Goal: Find specific page/section: Find specific page/section

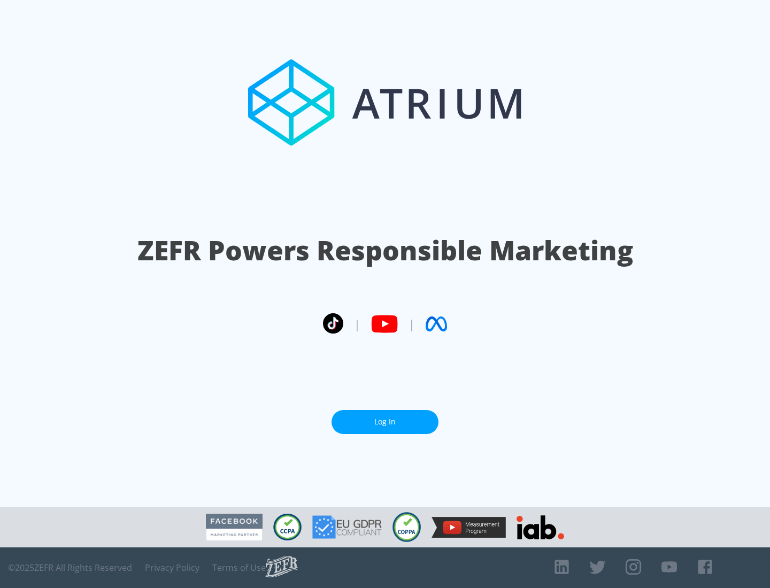
click at [385, 422] on link "Log In" at bounding box center [384, 422] width 107 height 24
